Goal: Task Accomplishment & Management: Use online tool/utility

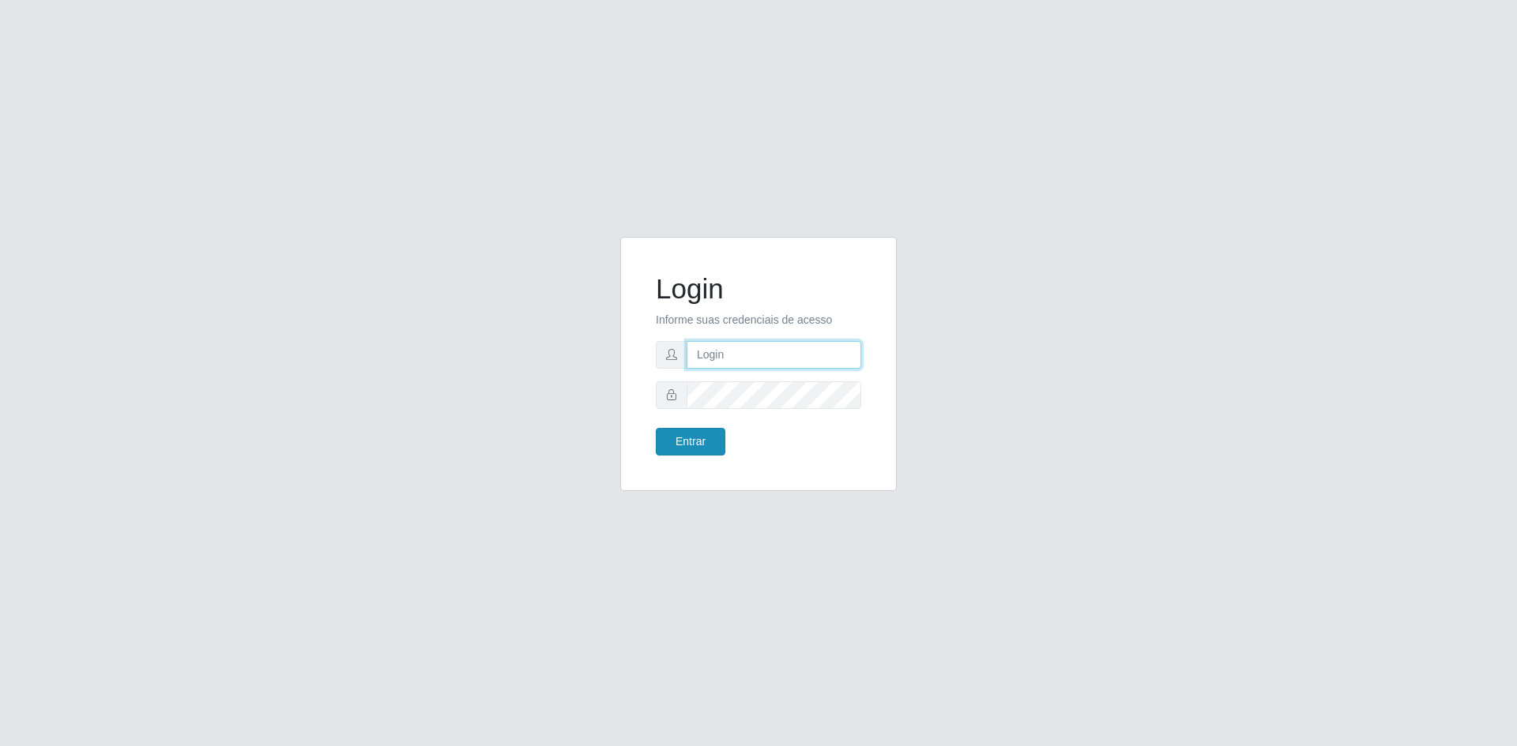
type input "[EMAIL_ADDRESS][DOMAIN_NAME]"
click at [672, 442] on button "Entrar" at bounding box center [691, 442] width 70 height 28
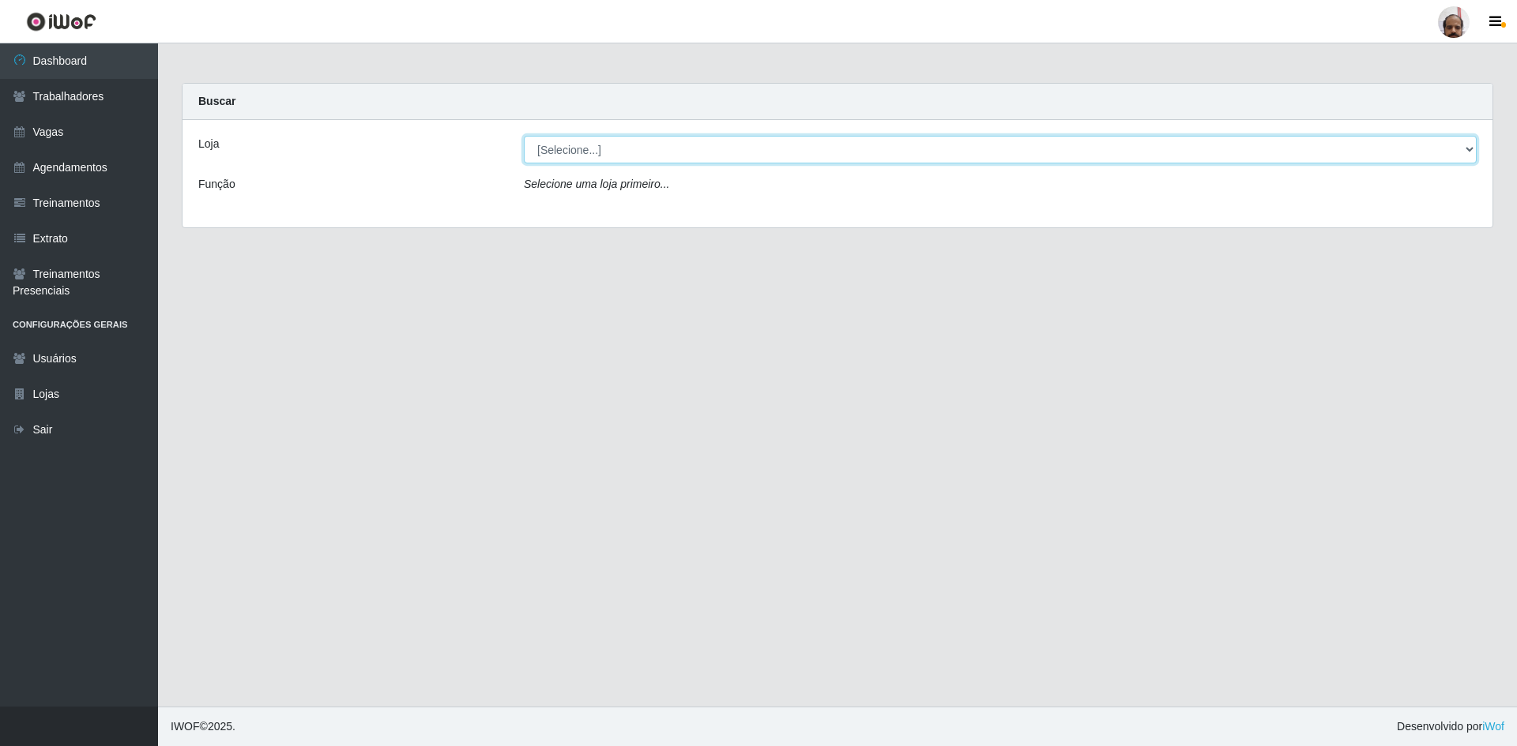
click at [726, 151] on select "[Selecione...] Mar Vermelho - Loja 05" at bounding box center [1000, 150] width 953 height 28
select select "252"
click at [524, 136] on select "[Selecione...] Mar Vermelho - Loja 05" at bounding box center [1000, 150] width 953 height 28
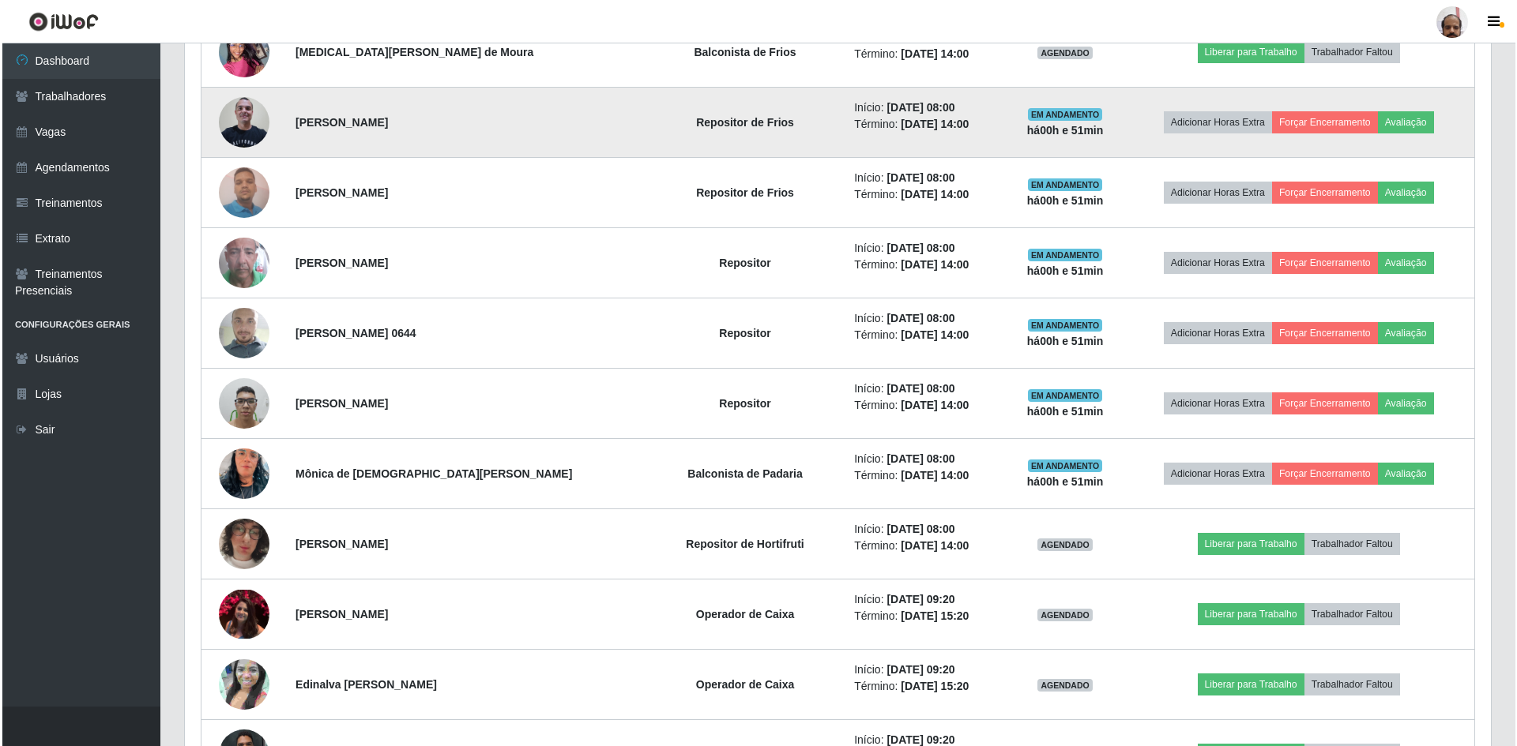
scroll to position [790, 0]
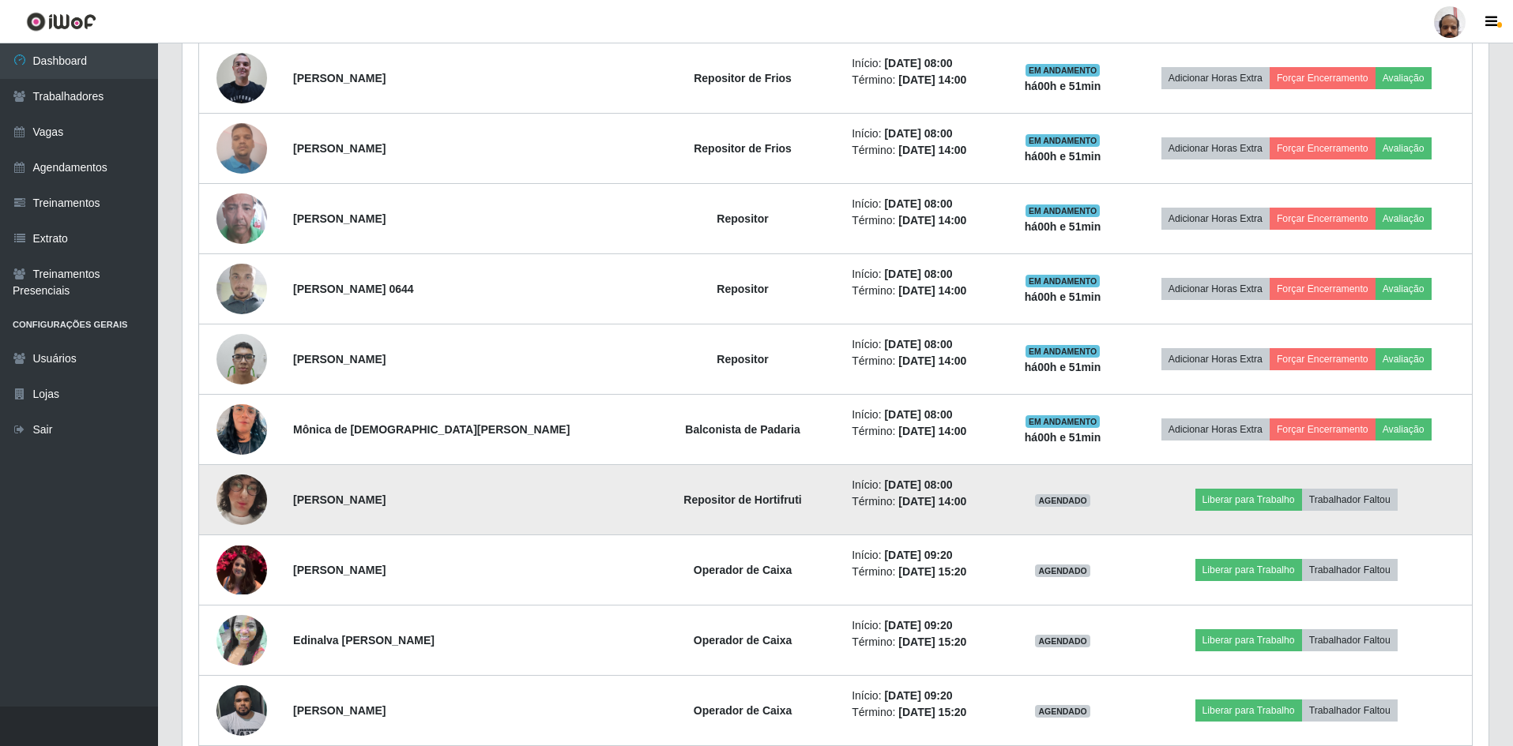
click at [256, 495] on img at bounding box center [241, 500] width 51 height 90
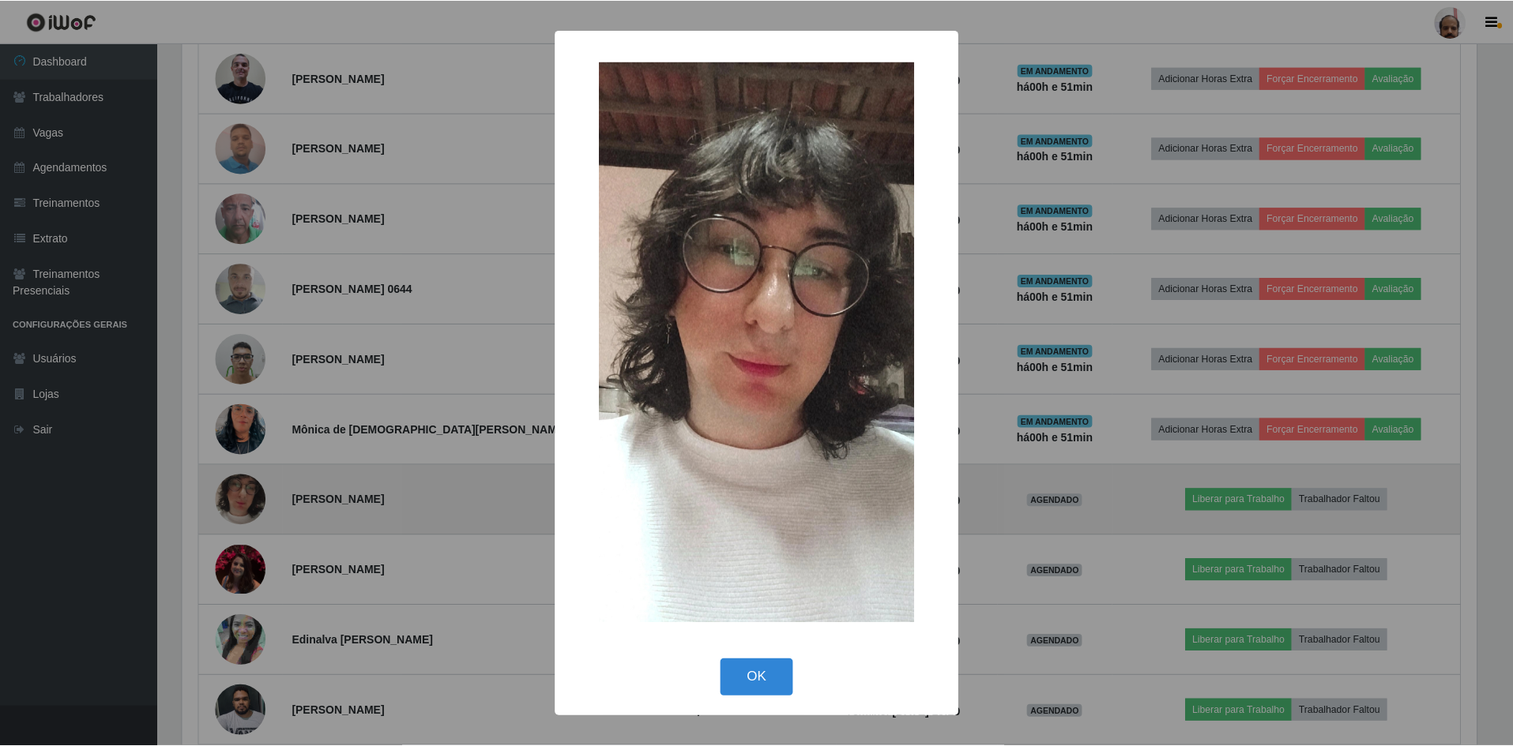
scroll to position [328, 1298]
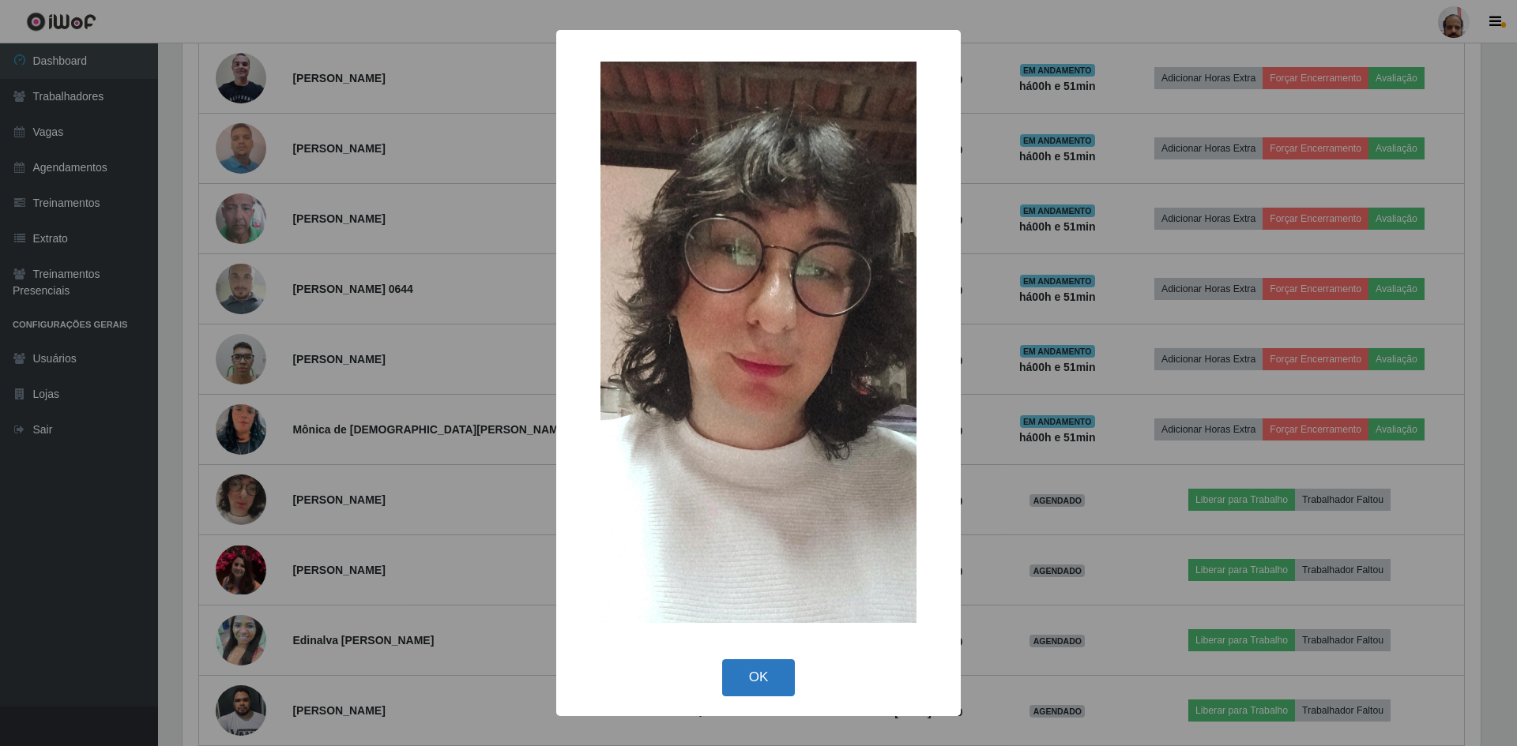
click at [768, 683] on button "OK" at bounding box center [758, 678] width 73 height 37
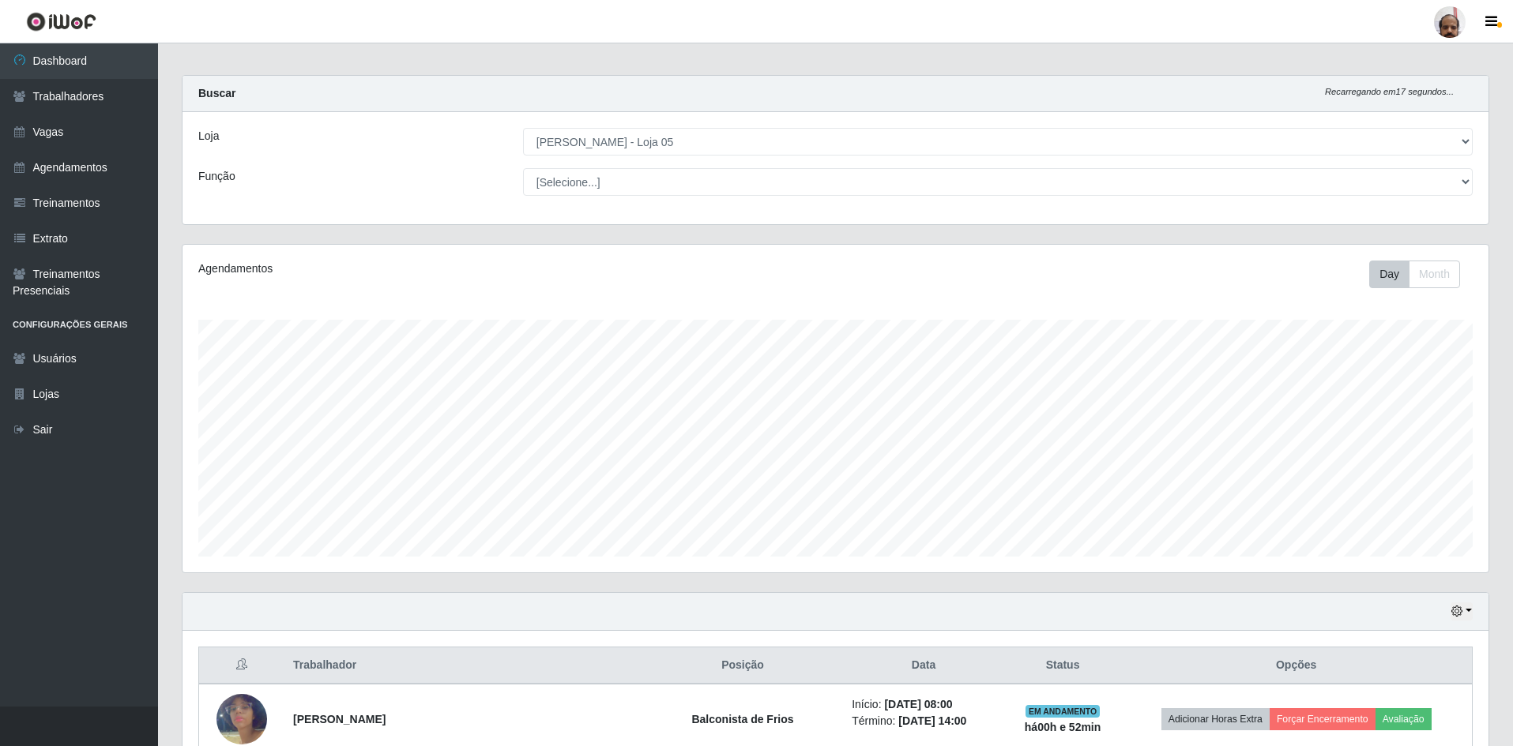
scroll to position [0, 0]
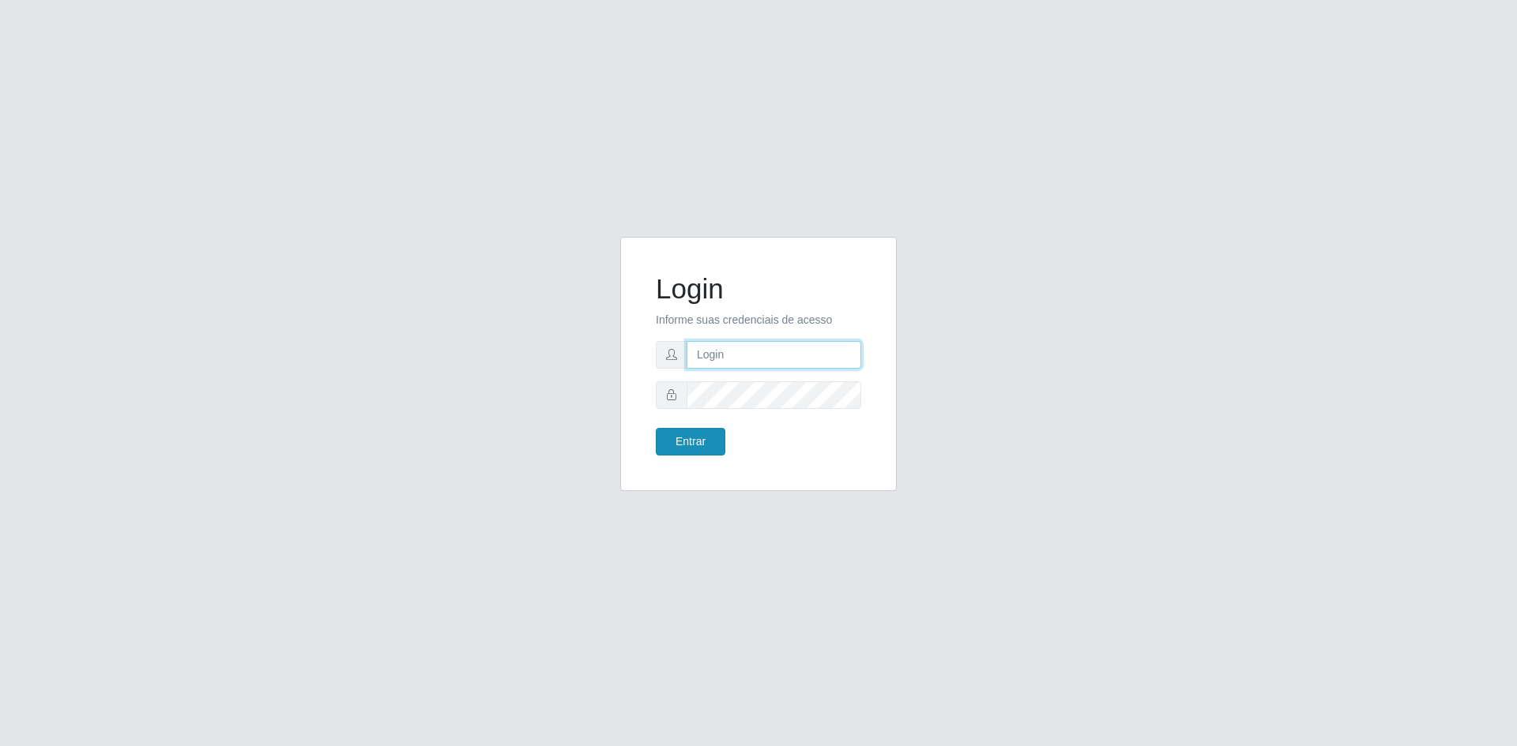
type input "[EMAIL_ADDRESS][DOMAIN_NAME]"
click at [708, 443] on button "Entrar" at bounding box center [691, 442] width 70 height 28
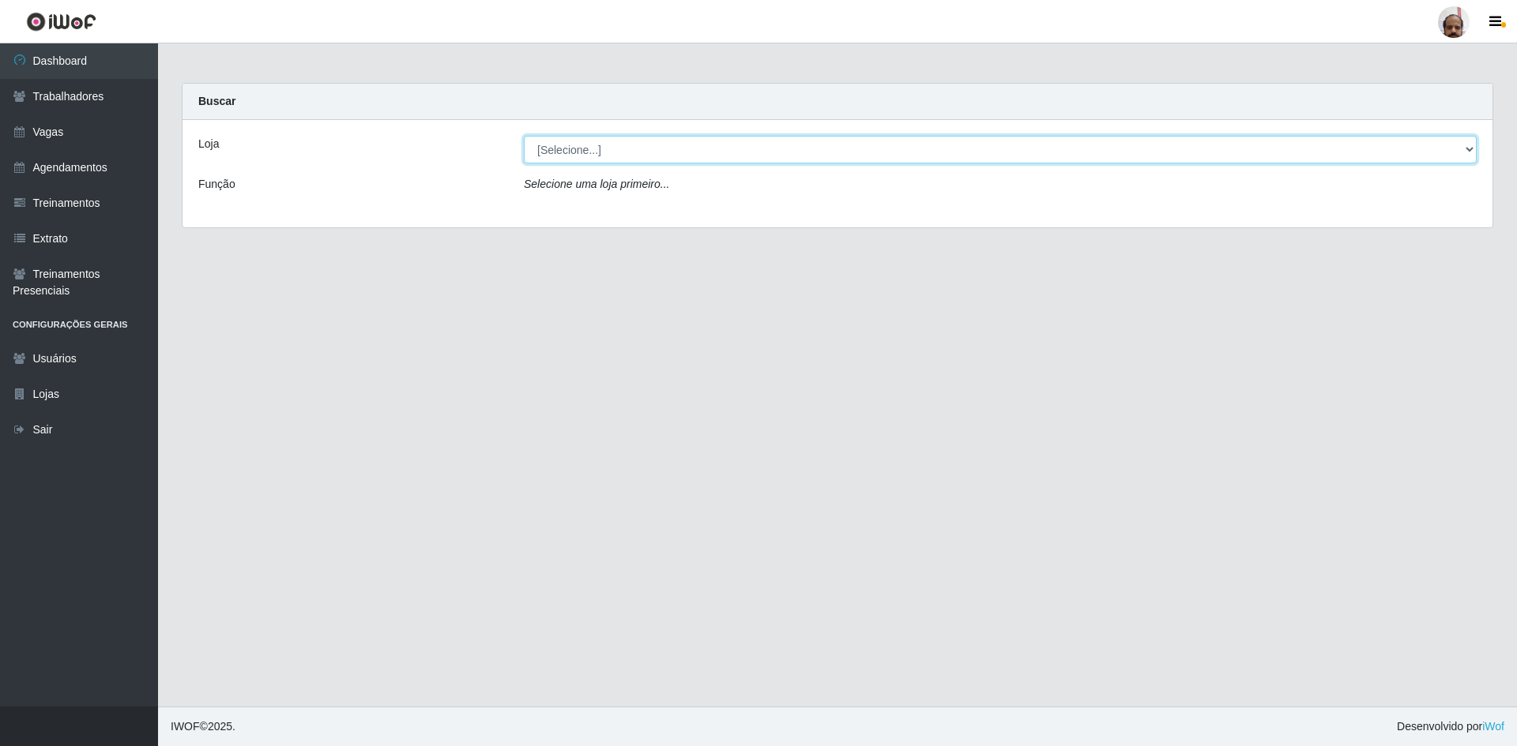
click at [749, 136] on select "[Selecione...] Mar Vermelho - Loja 05" at bounding box center [1000, 150] width 953 height 28
select select "252"
click at [524, 136] on select "[Selecione...] Mar Vermelho - Loja 05" at bounding box center [1000, 150] width 953 height 28
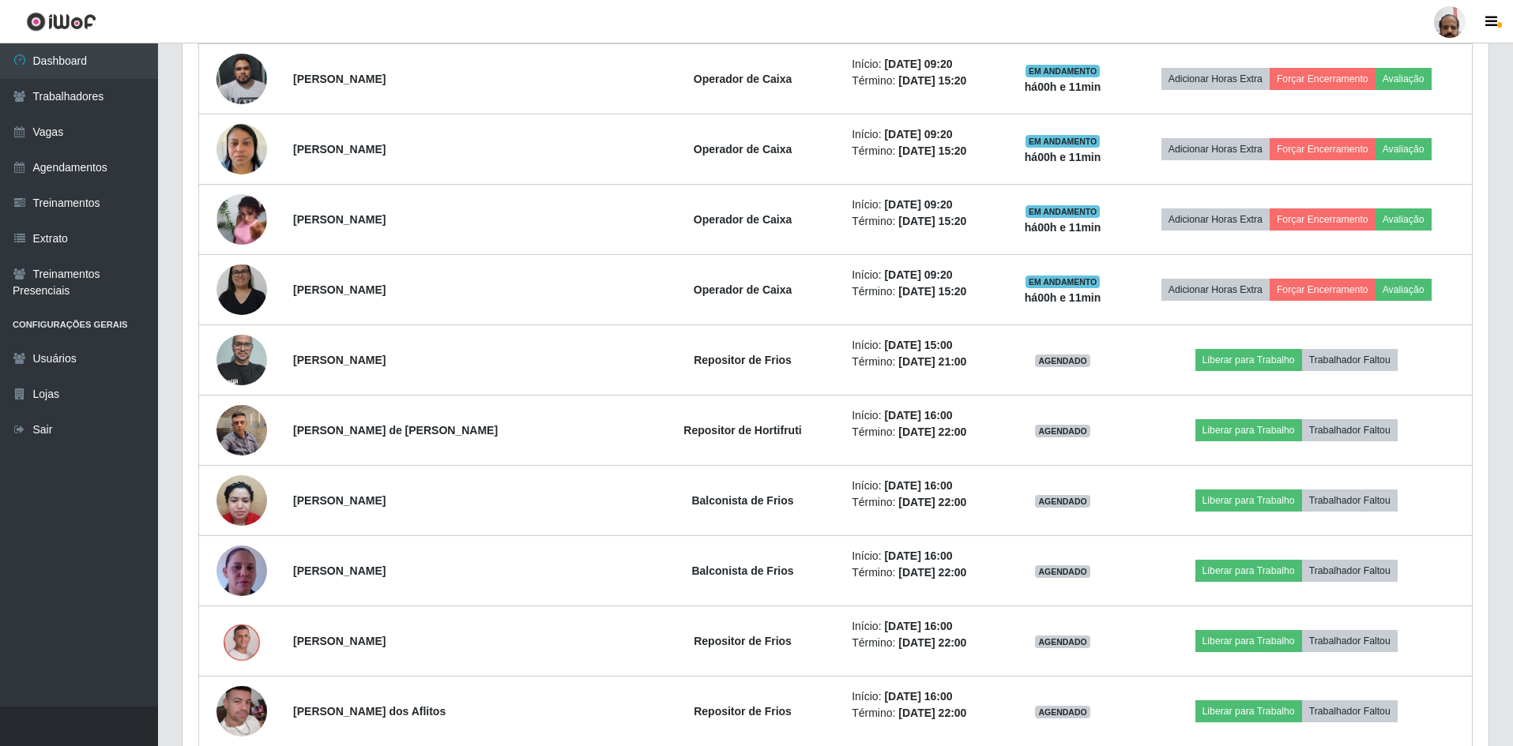
scroll to position [1501, 0]
